Goal: Task Accomplishment & Management: Use online tool/utility

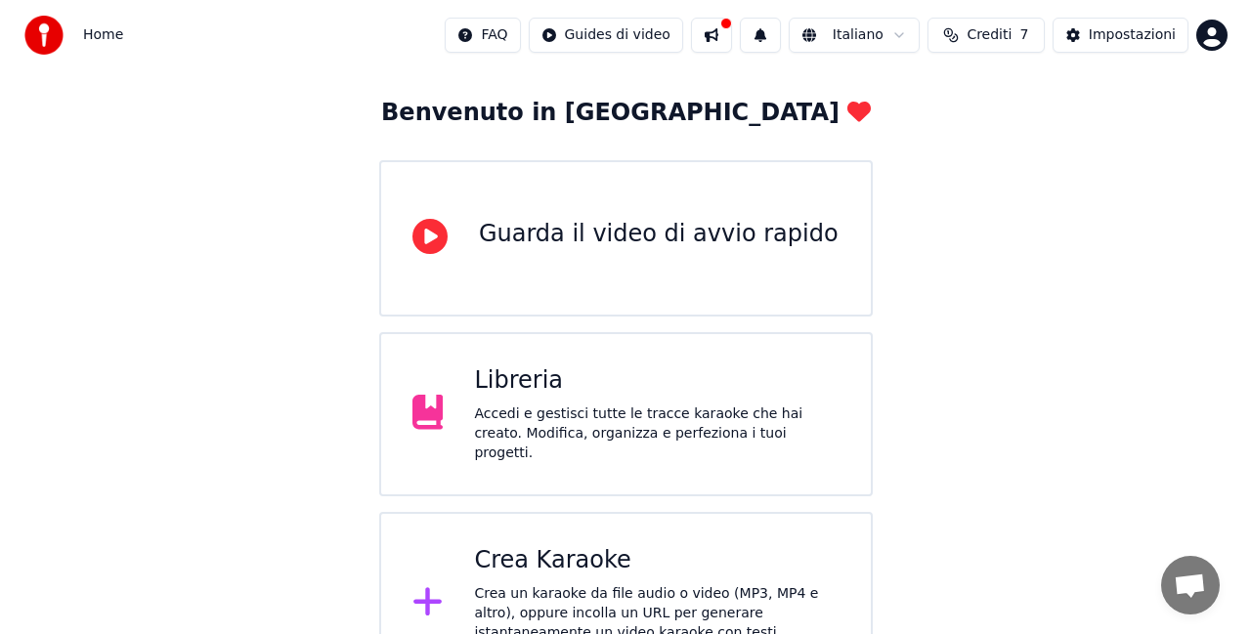
scroll to position [124, 0]
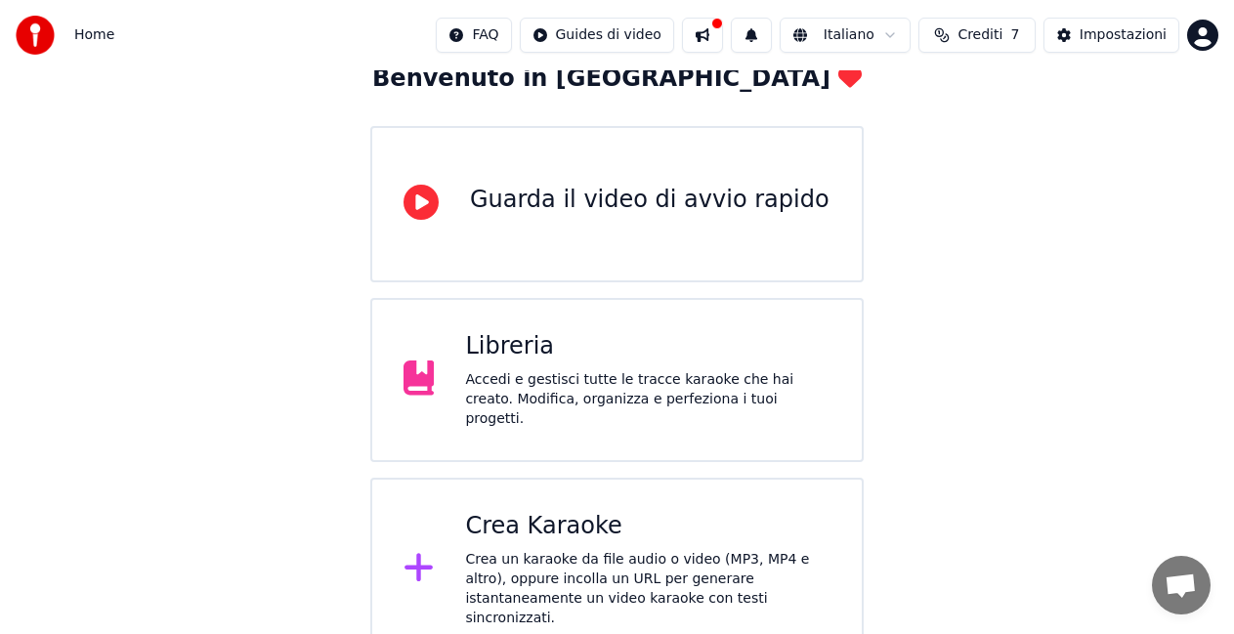
click at [608, 573] on div "Crea un karaoke da file audio o video (MP3, MP4 e altro), oppure incolla un URL…" at bounding box center [647, 589] width 365 height 78
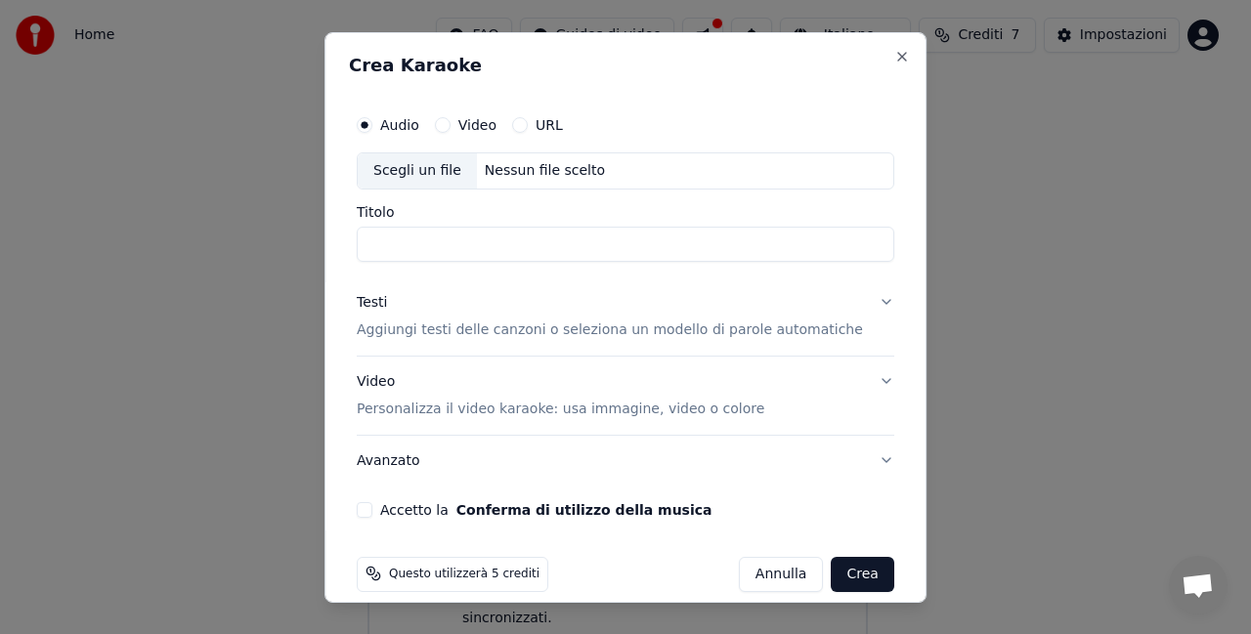
click at [429, 242] on input "Titolo" at bounding box center [625, 243] width 537 height 35
type input "**********"
click at [541, 332] on p "Aggiungi testi delle canzoni o seleziona un modello di parole automatiche" at bounding box center [610, 330] width 506 height 20
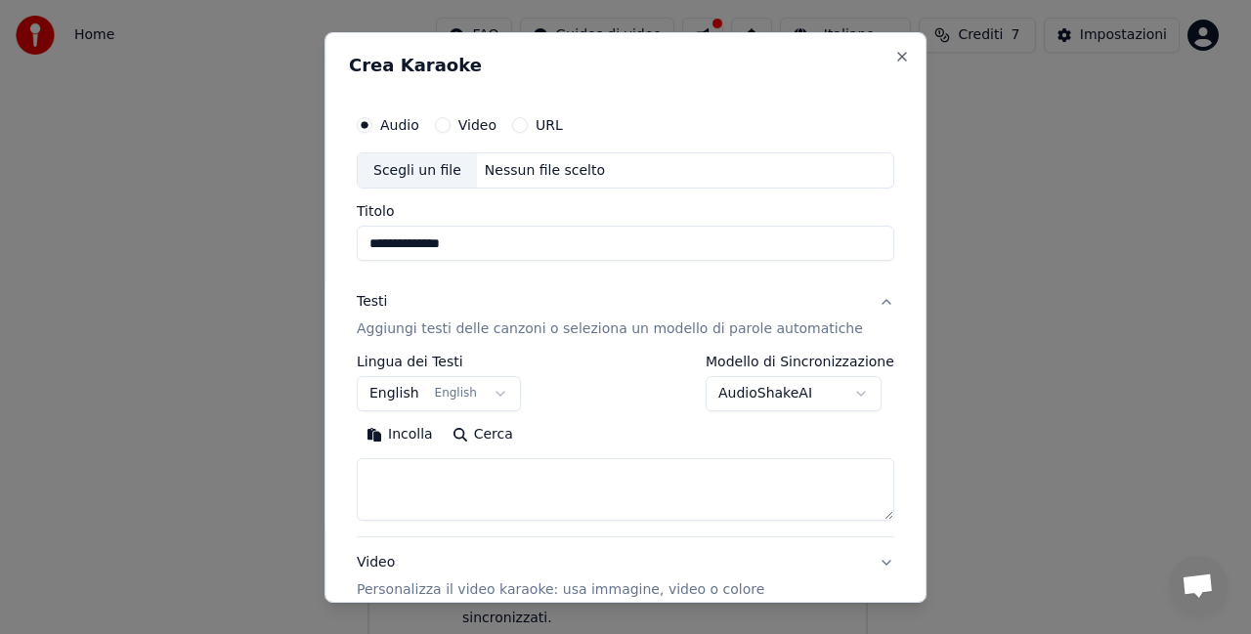
click at [396, 407] on button "English English" at bounding box center [439, 393] width 164 height 35
click at [404, 393] on button "English English" at bounding box center [439, 393] width 164 height 35
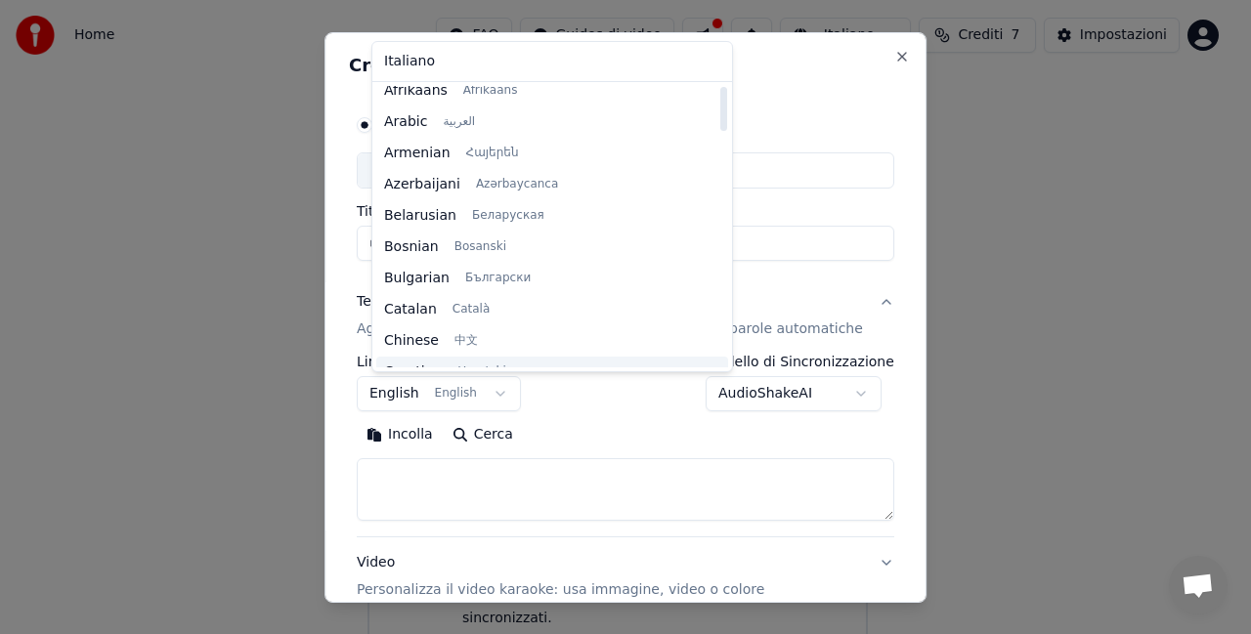
scroll to position [0, 0]
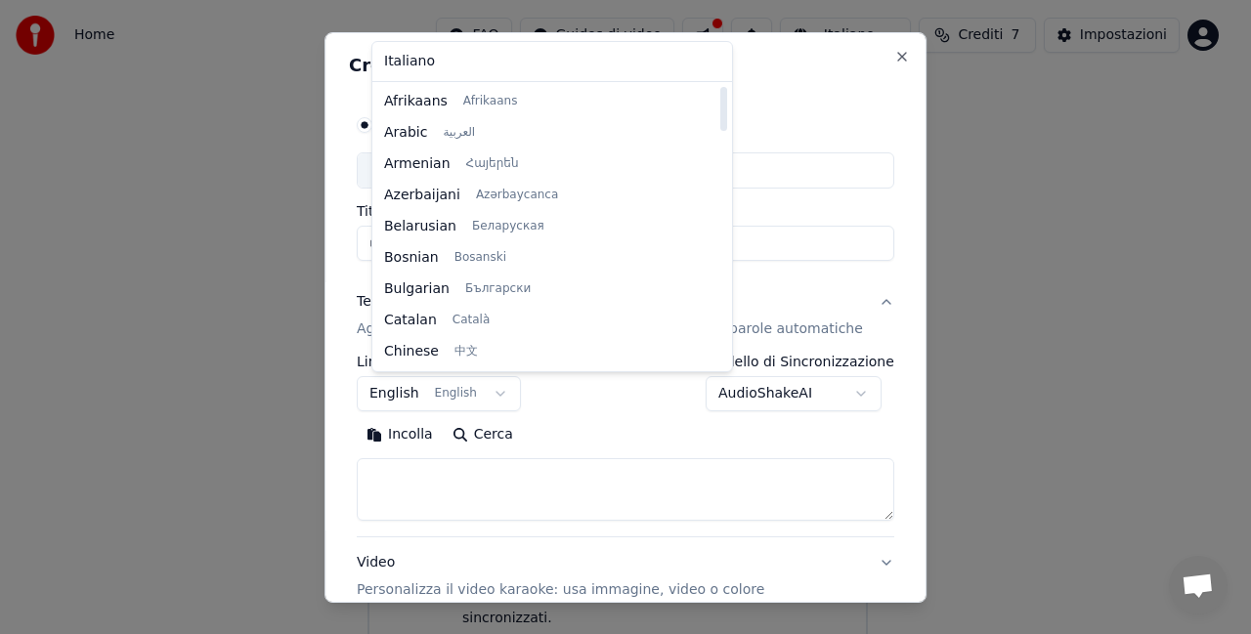
select select "**"
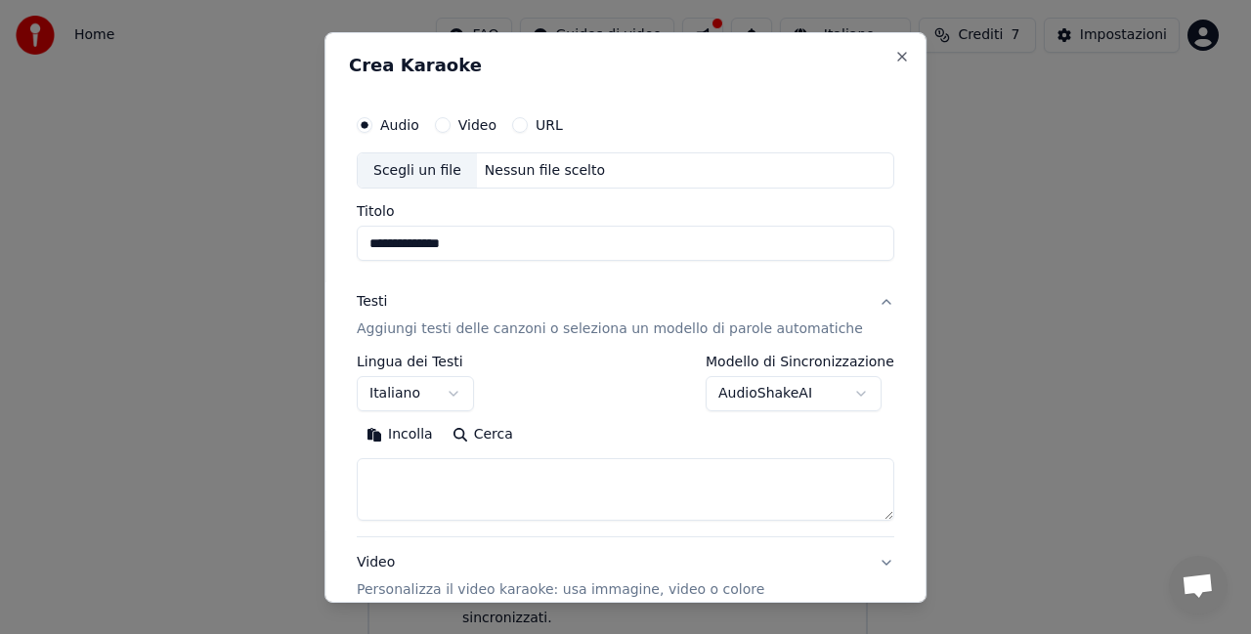
click at [411, 466] on textarea at bounding box center [625, 489] width 537 height 63
click at [421, 437] on button "Incolla" at bounding box center [400, 434] width 86 height 31
drag, startPoint x: 477, startPoint y: 516, endPoint x: 392, endPoint y: 470, distance: 96.6
click at [392, 470] on textarea "**********" at bounding box center [602, 489] width 491 height 63
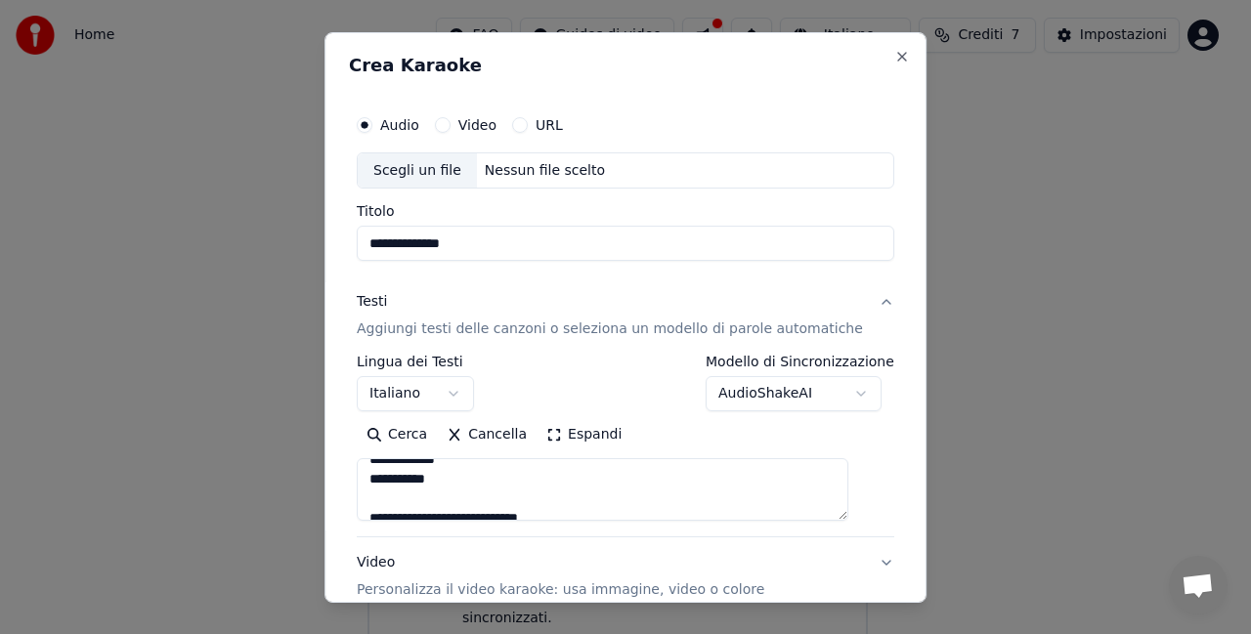
click at [467, 479] on textarea "**********" at bounding box center [602, 489] width 491 height 63
drag, startPoint x: 467, startPoint y: 479, endPoint x: 363, endPoint y: 444, distance: 109.4
click at [363, 444] on div "**********" at bounding box center [625, 402] width 553 height 610
click at [382, 510] on textarea "**********" at bounding box center [602, 489] width 491 height 63
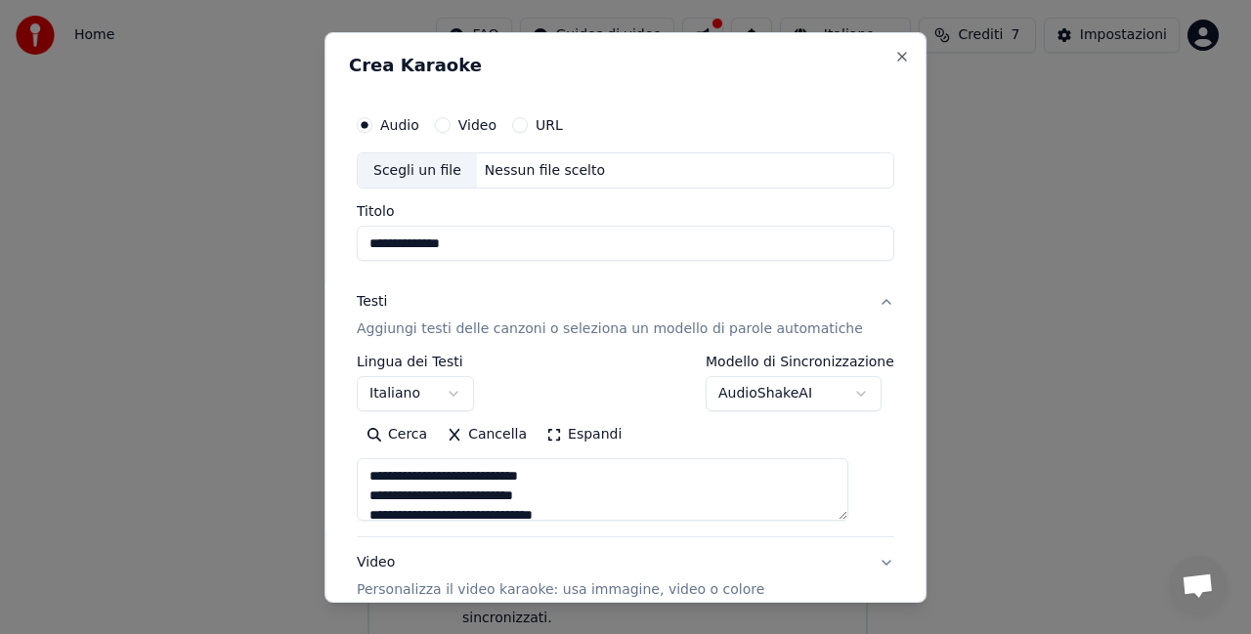
type textarea "**********"
click at [432, 163] on div "Scegli un file" at bounding box center [417, 169] width 119 height 35
type input "**********"
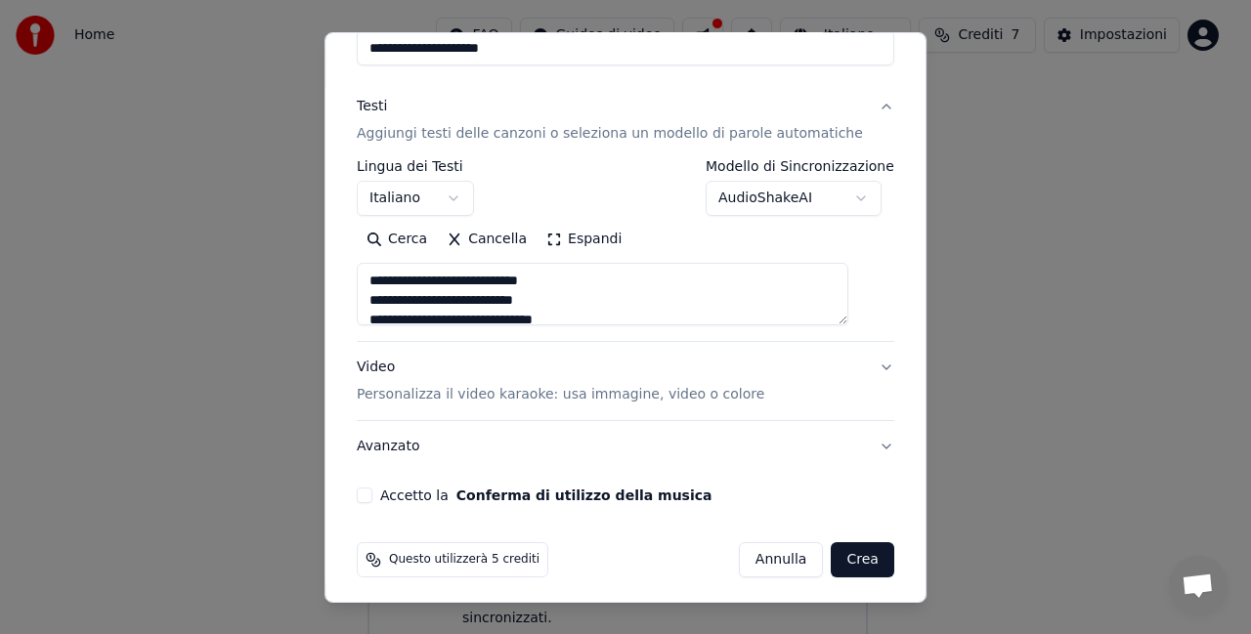
scroll to position [202, 0]
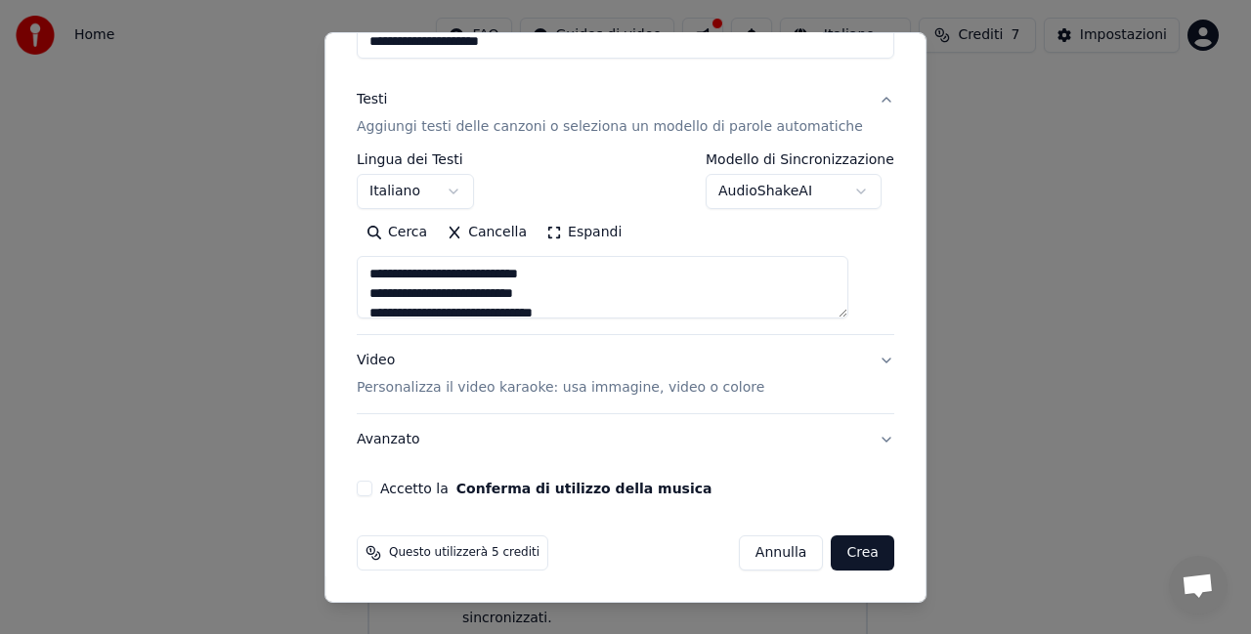
click at [839, 558] on button "Crea" at bounding box center [862, 552] width 63 height 35
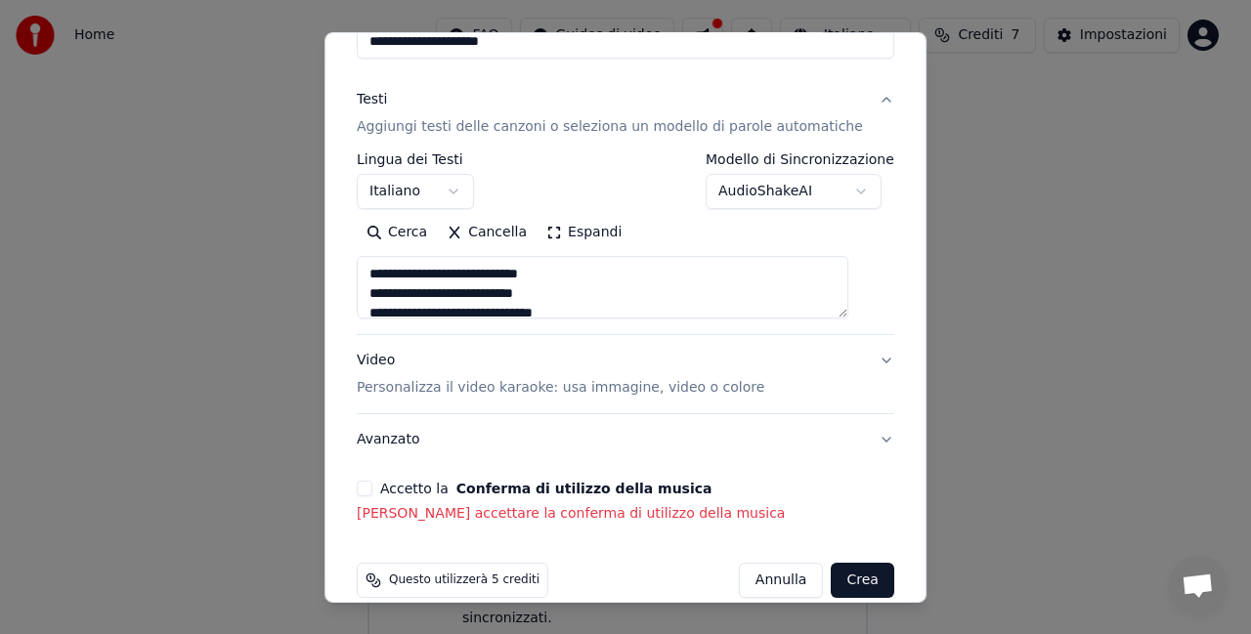
click at [372, 488] on button "Accetto la Conferma di utilizzo della musica" at bounding box center [365, 489] width 16 height 16
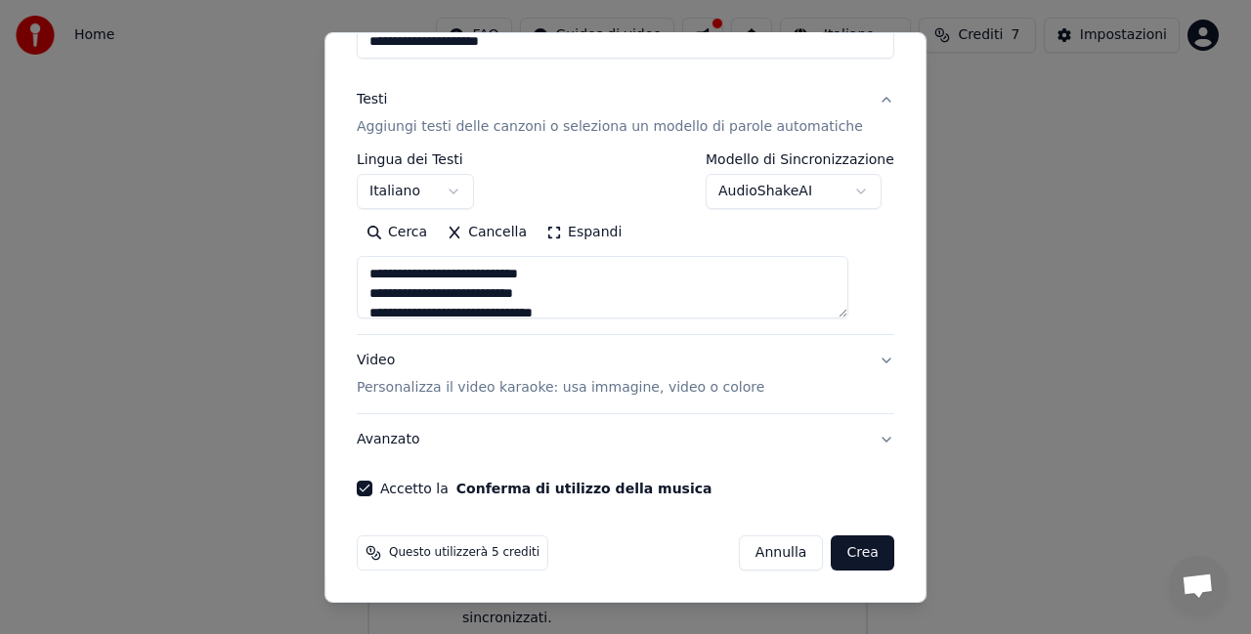
click at [845, 555] on button "Crea" at bounding box center [862, 552] width 63 height 35
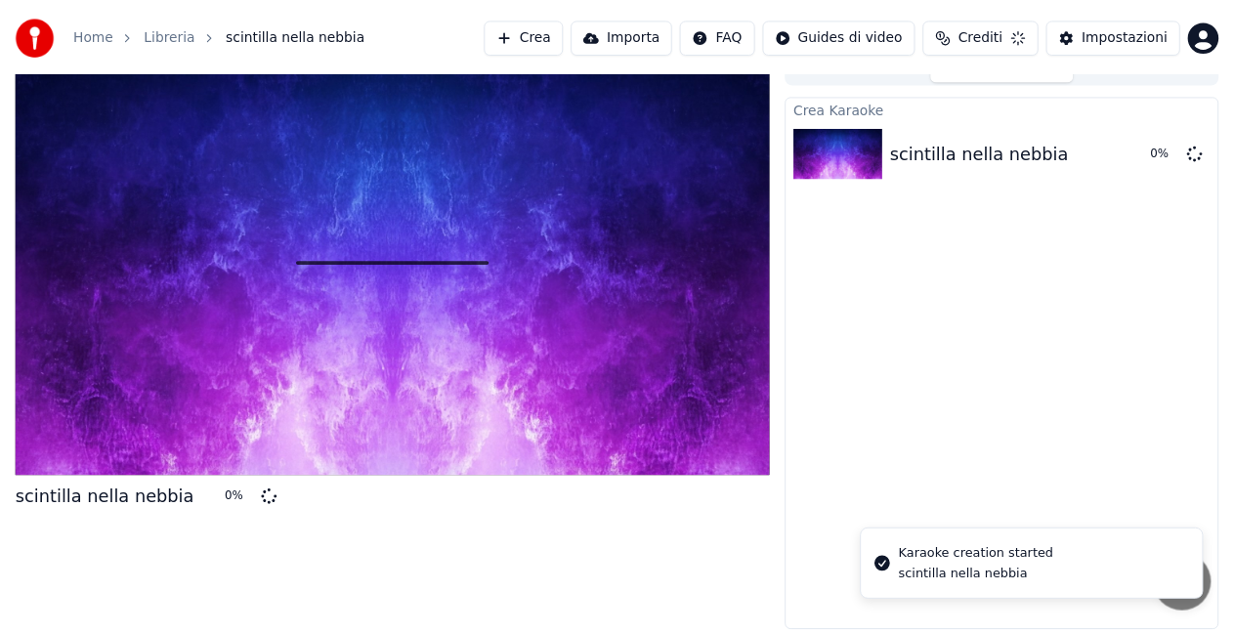
scroll to position [22, 0]
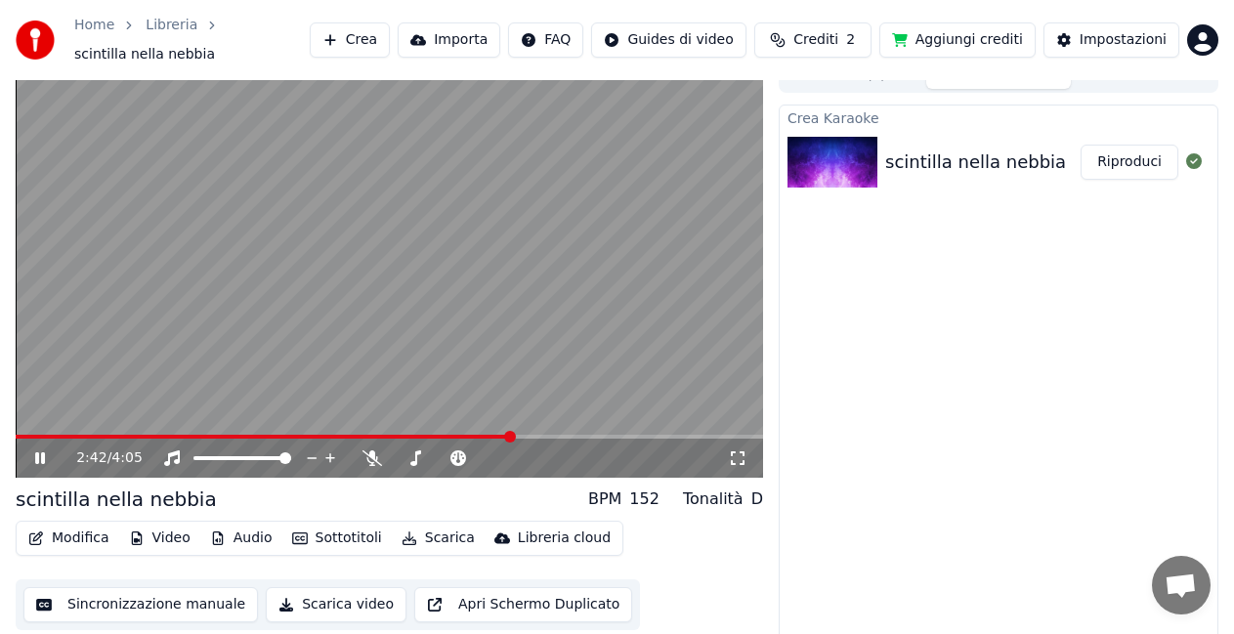
click at [628, 423] on video at bounding box center [389, 268] width 747 height 420
click at [627, 435] on span at bounding box center [389, 437] width 747 height 4
click at [657, 435] on span at bounding box center [389, 437] width 747 height 4
click at [62, 423] on video at bounding box center [389, 268] width 747 height 420
click at [60, 439] on div "3:30 / 4:05" at bounding box center [389, 458] width 747 height 39
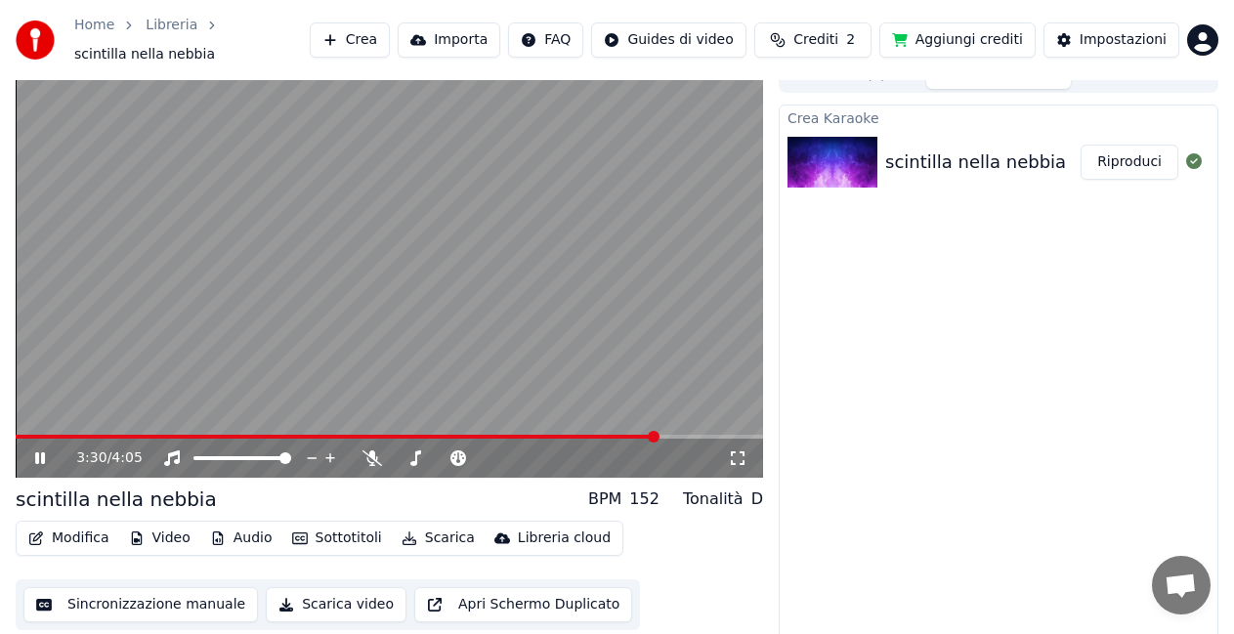
click at [59, 423] on video at bounding box center [389, 268] width 747 height 420
click at [59, 435] on span at bounding box center [337, 437] width 643 height 4
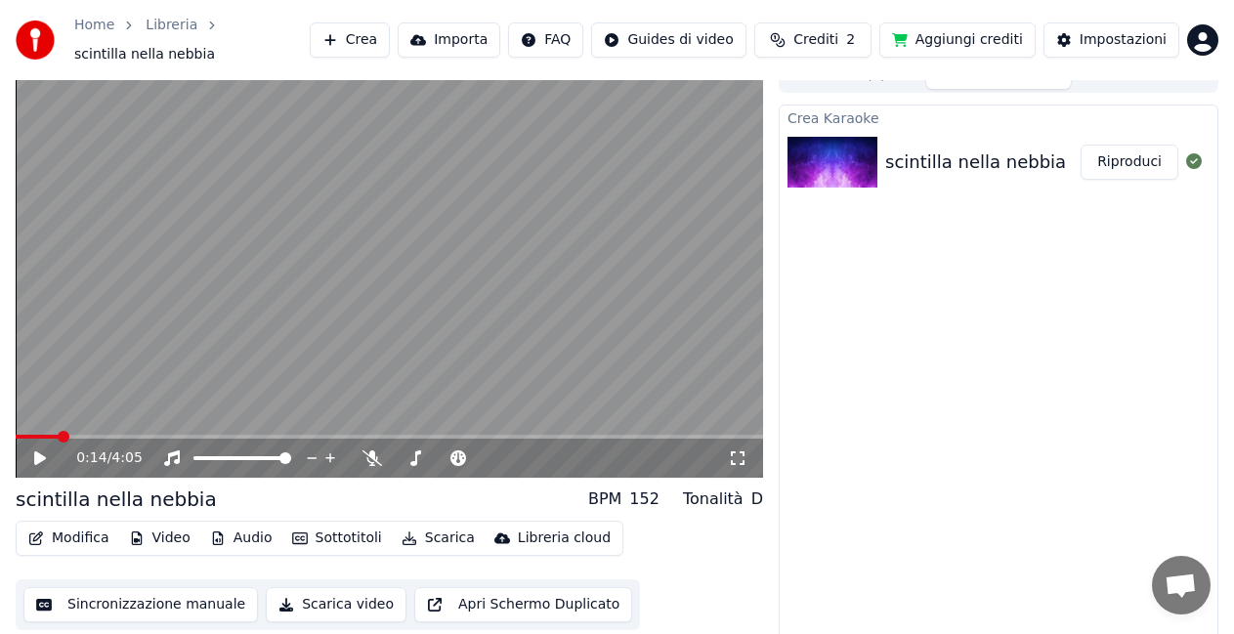
click at [37, 451] on icon at bounding box center [40, 458] width 12 height 14
click at [257, 423] on video at bounding box center [389, 268] width 747 height 420
click at [274, 435] on span at bounding box center [389, 437] width 747 height 4
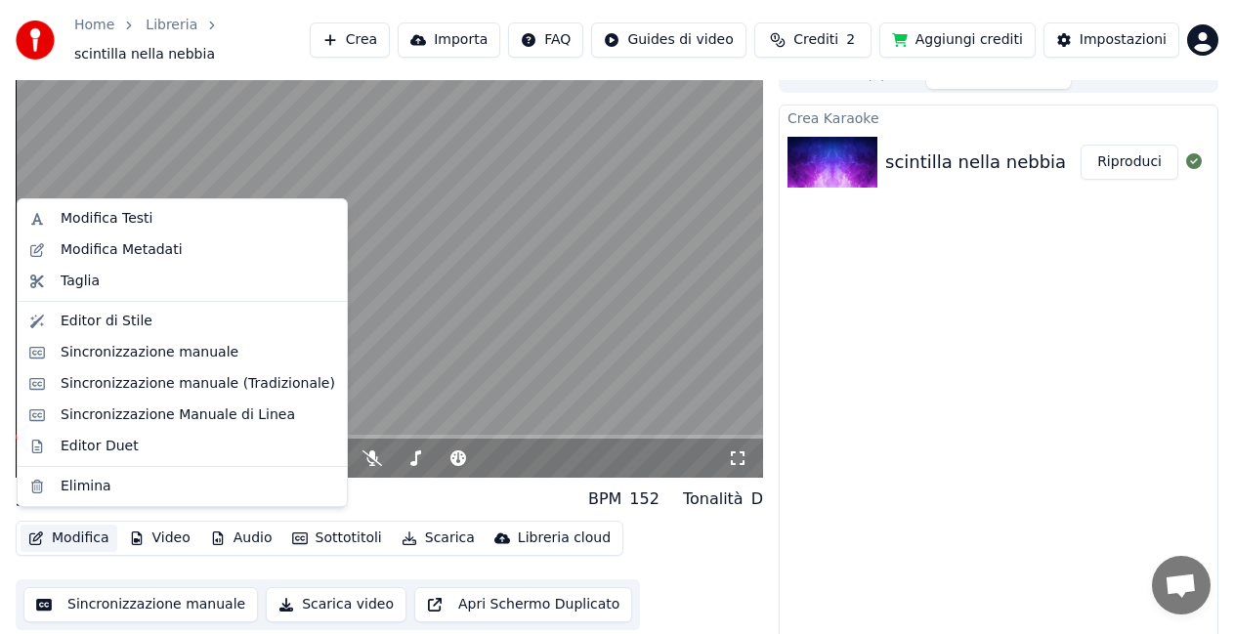
click at [88, 531] on button "Modifica" at bounding box center [69, 538] width 97 height 27
click at [192, 386] on div "Sincronizzazione manuale (Tradizionale)" at bounding box center [198, 384] width 275 height 20
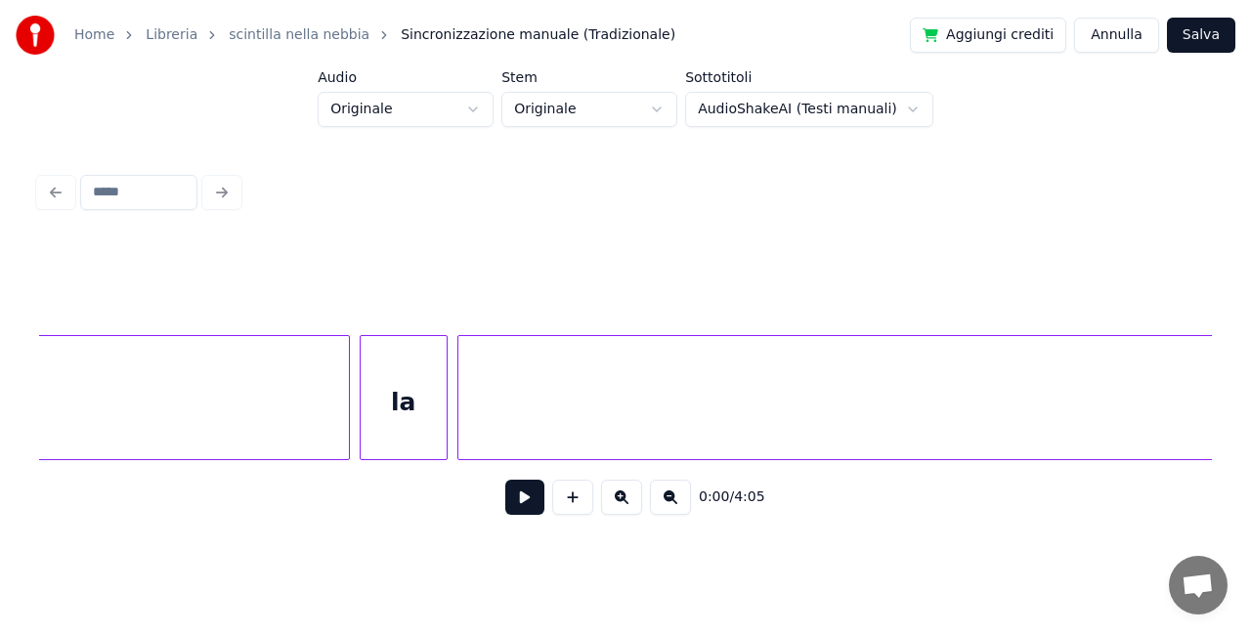
scroll to position [0, 15380]
click at [64, 180] on div at bounding box center [625, 192] width 1188 height 43
click at [1109, 39] on button "Annulla" at bounding box center [1116, 35] width 85 height 35
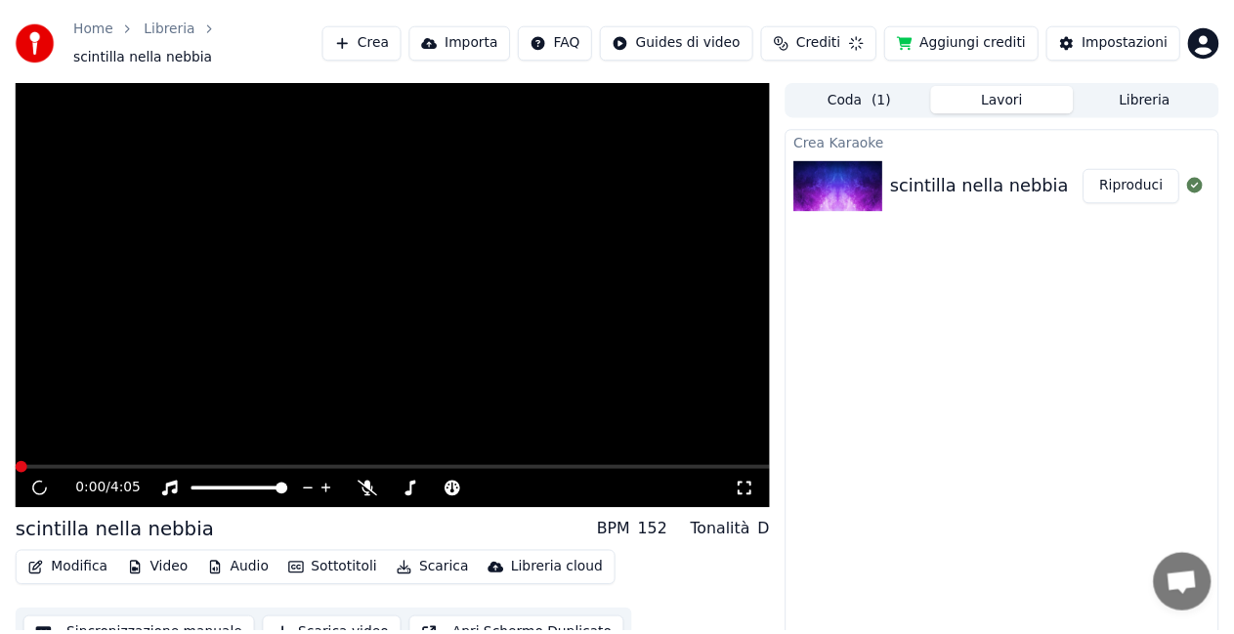
scroll to position [22, 0]
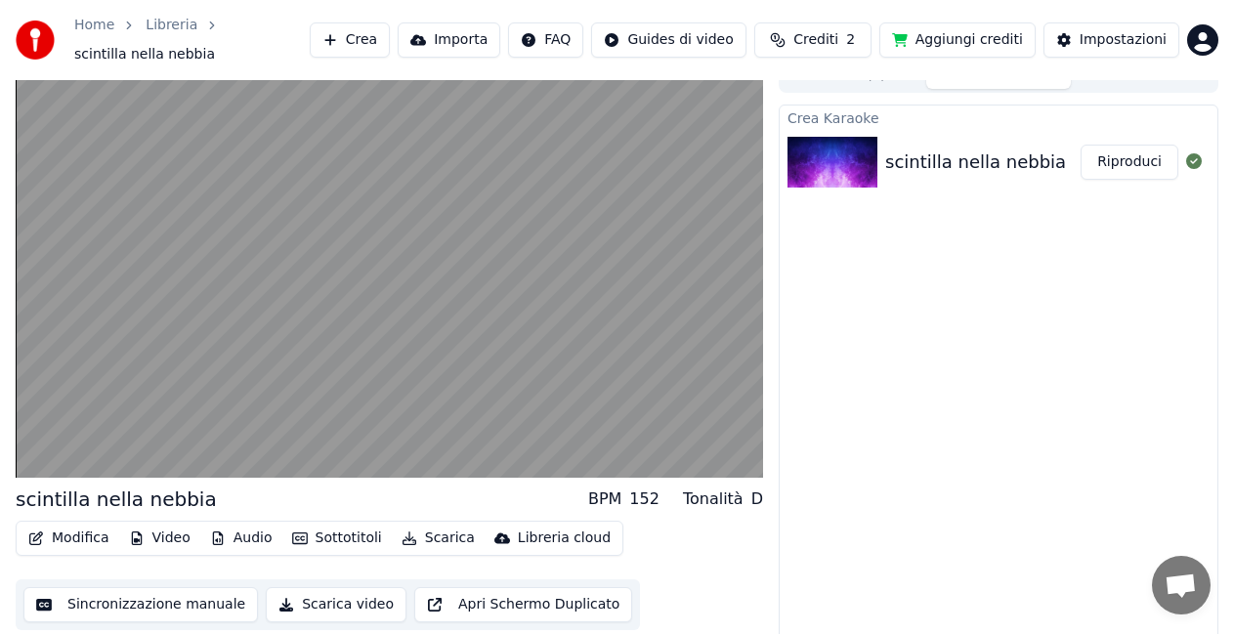
click at [514, 601] on button "Apri Schermo Duplicato" at bounding box center [523, 604] width 218 height 35
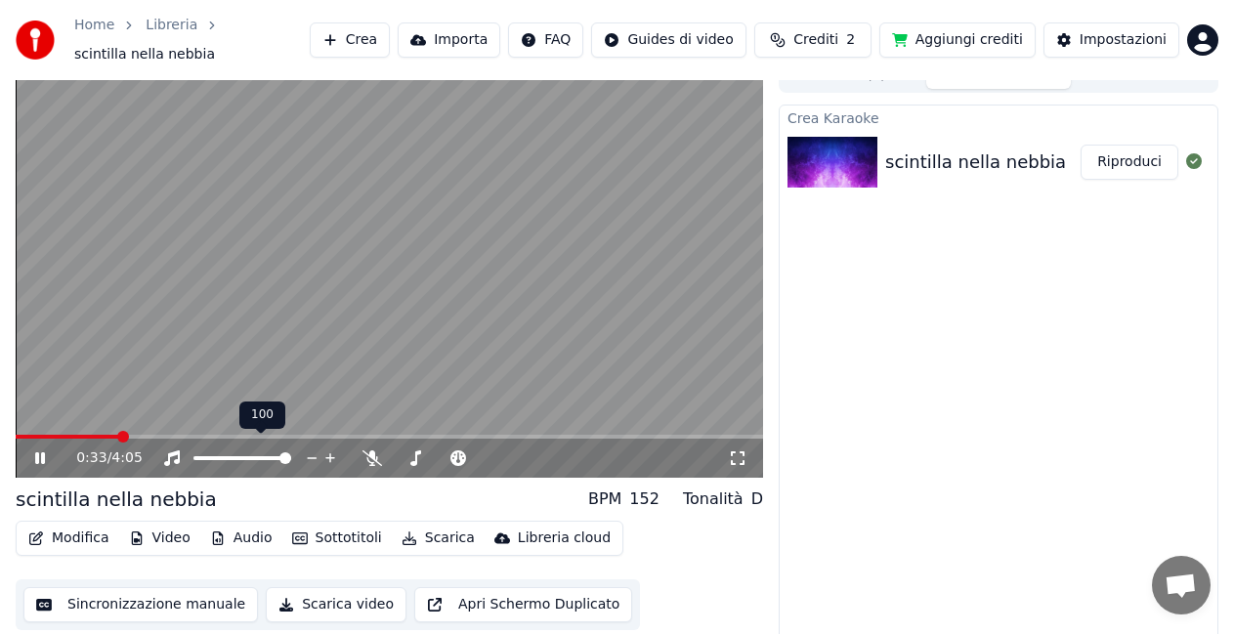
click at [280, 424] on div "100 100" at bounding box center [262, 415] width 46 height 27
drag, startPoint x: 290, startPoint y: 422, endPoint x: 292, endPoint y: 432, distance: 10.0
click at [291, 427] on div "0:34 / 4:05" at bounding box center [389, 268] width 747 height 420
click at [263, 422] on video at bounding box center [389, 268] width 747 height 420
click at [260, 435] on span at bounding box center [389, 437] width 747 height 4
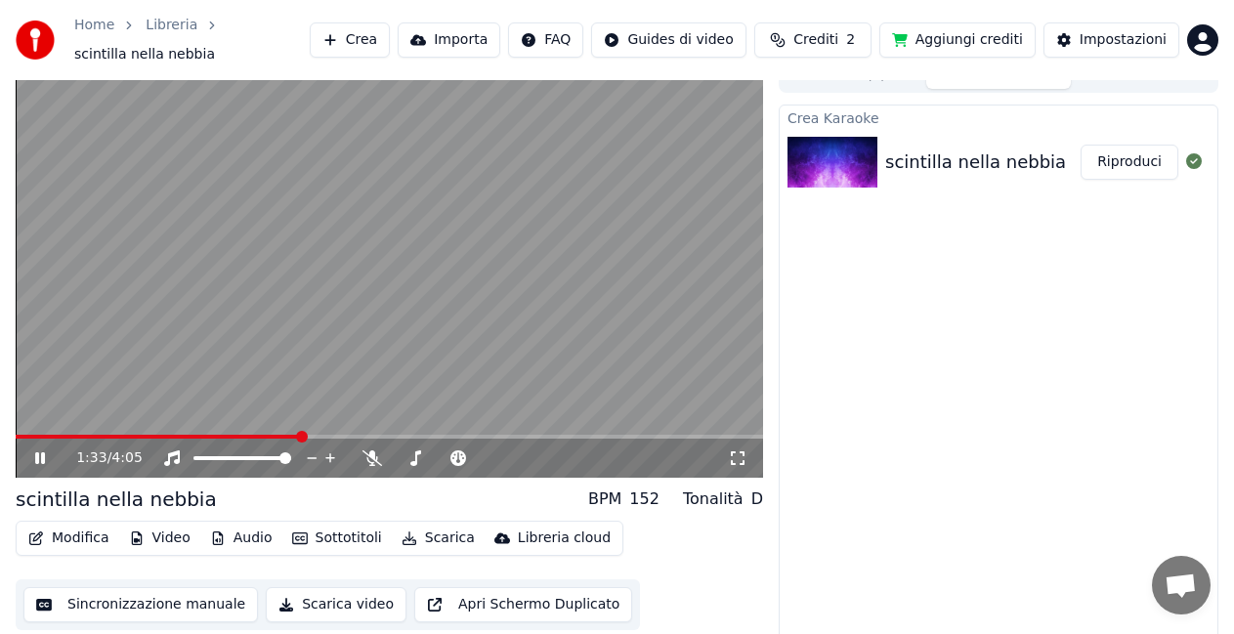
click at [35, 450] on icon at bounding box center [53, 458] width 45 height 16
